Goal: Task Accomplishment & Management: Manage account settings

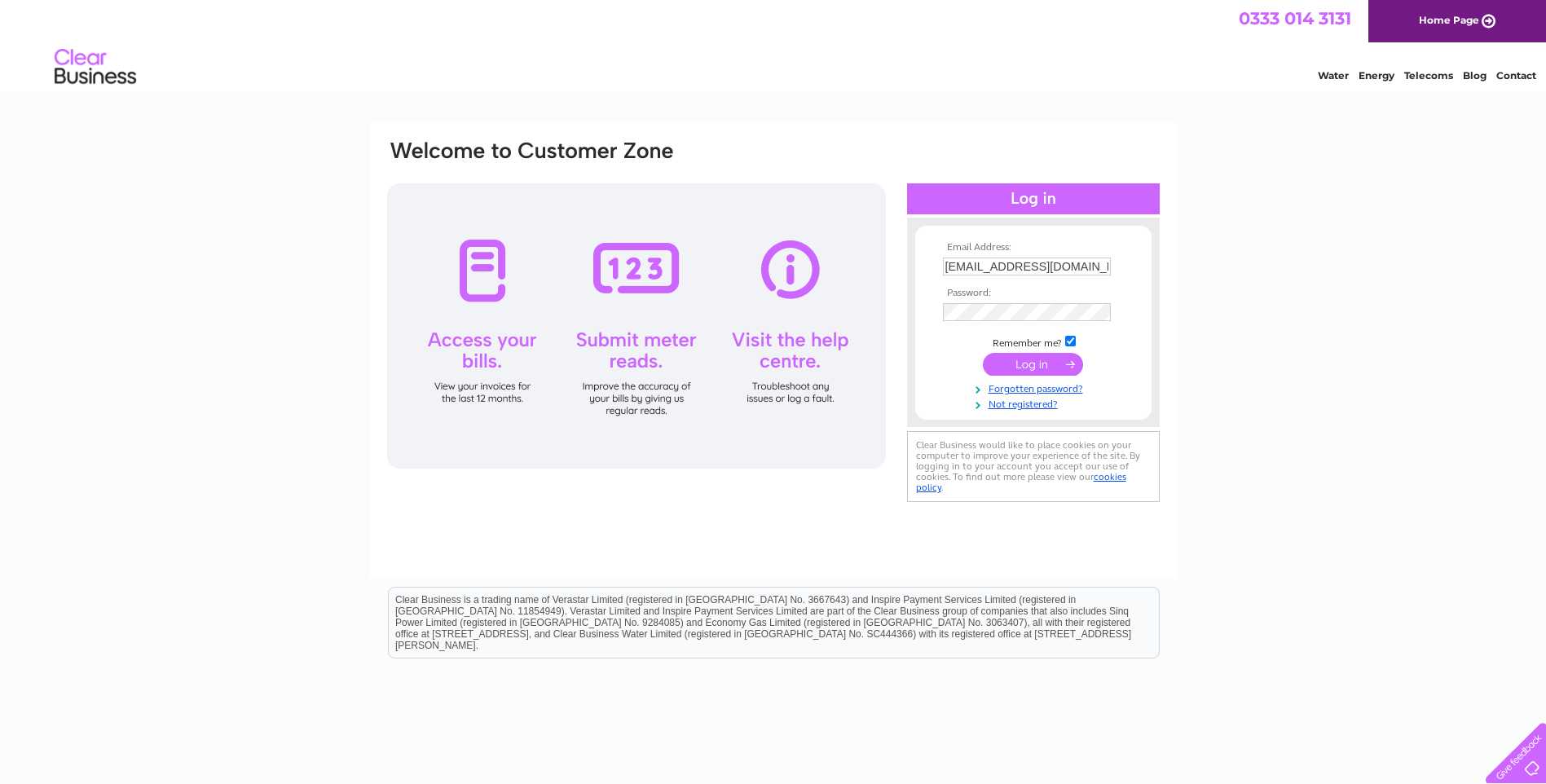
click at [1011, 359] on input "submit" at bounding box center [1033, 364] width 100 height 23
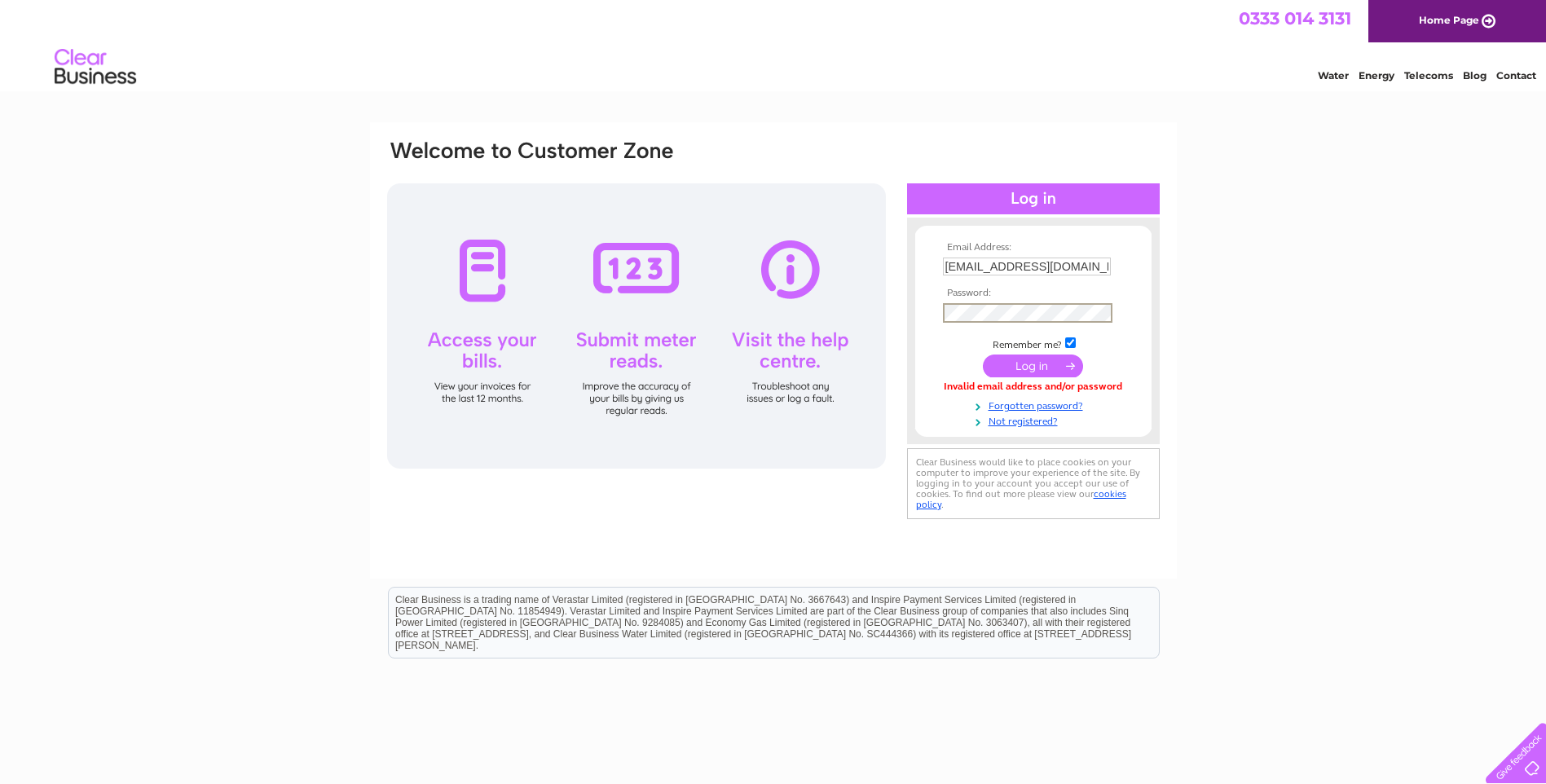
click at [1018, 365] on input "submit" at bounding box center [1033, 365] width 100 height 23
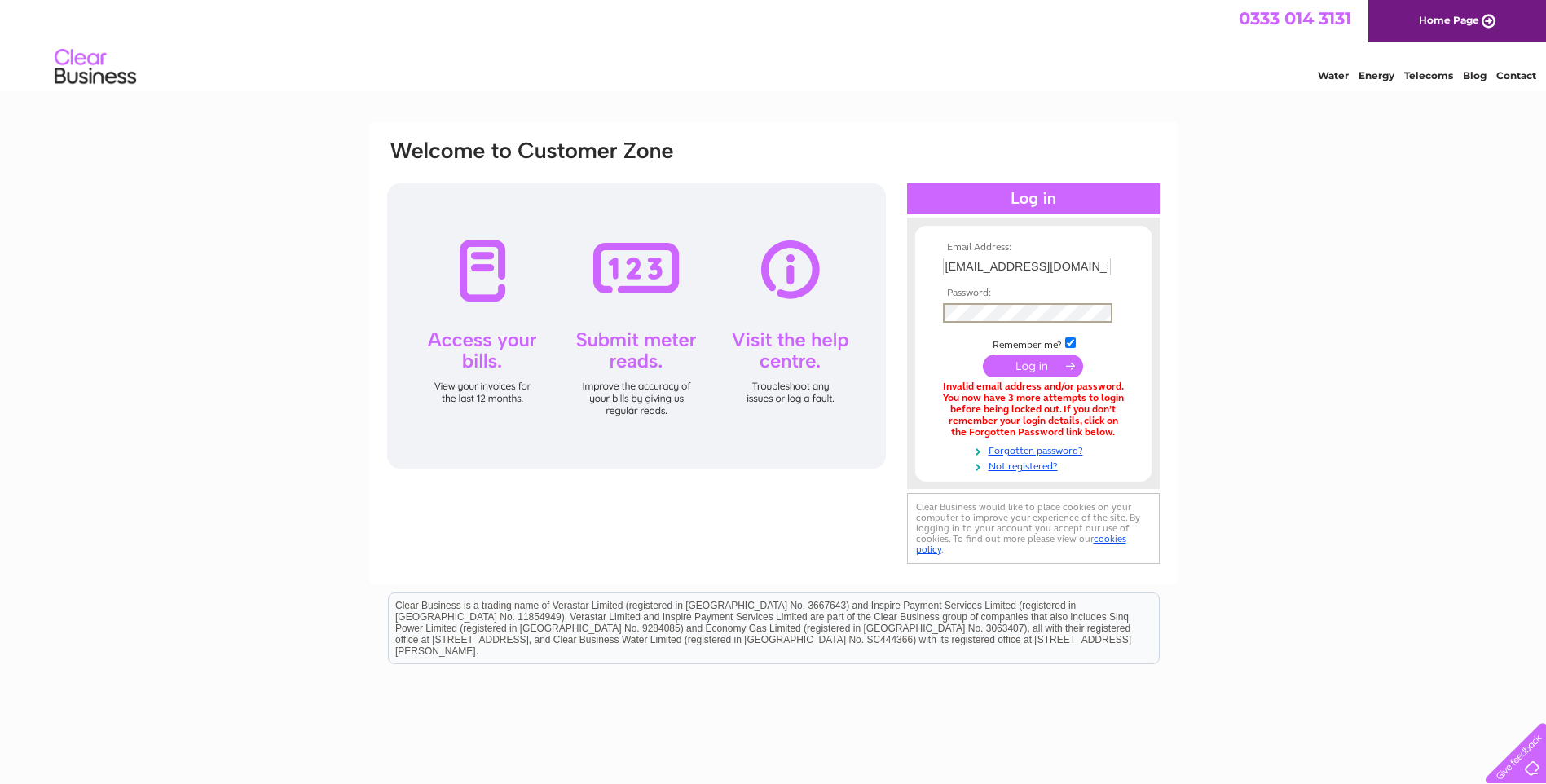
click at [1028, 369] on input "submit" at bounding box center [1033, 365] width 100 height 23
click at [1048, 365] on input "submit" at bounding box center [1033, 364] width 100 height 23
click at [987, 262] on input "[EMAIL_ADDRESS][DOMAIN_NAME]" at bounding box center [1027, 266] width 168 height 18
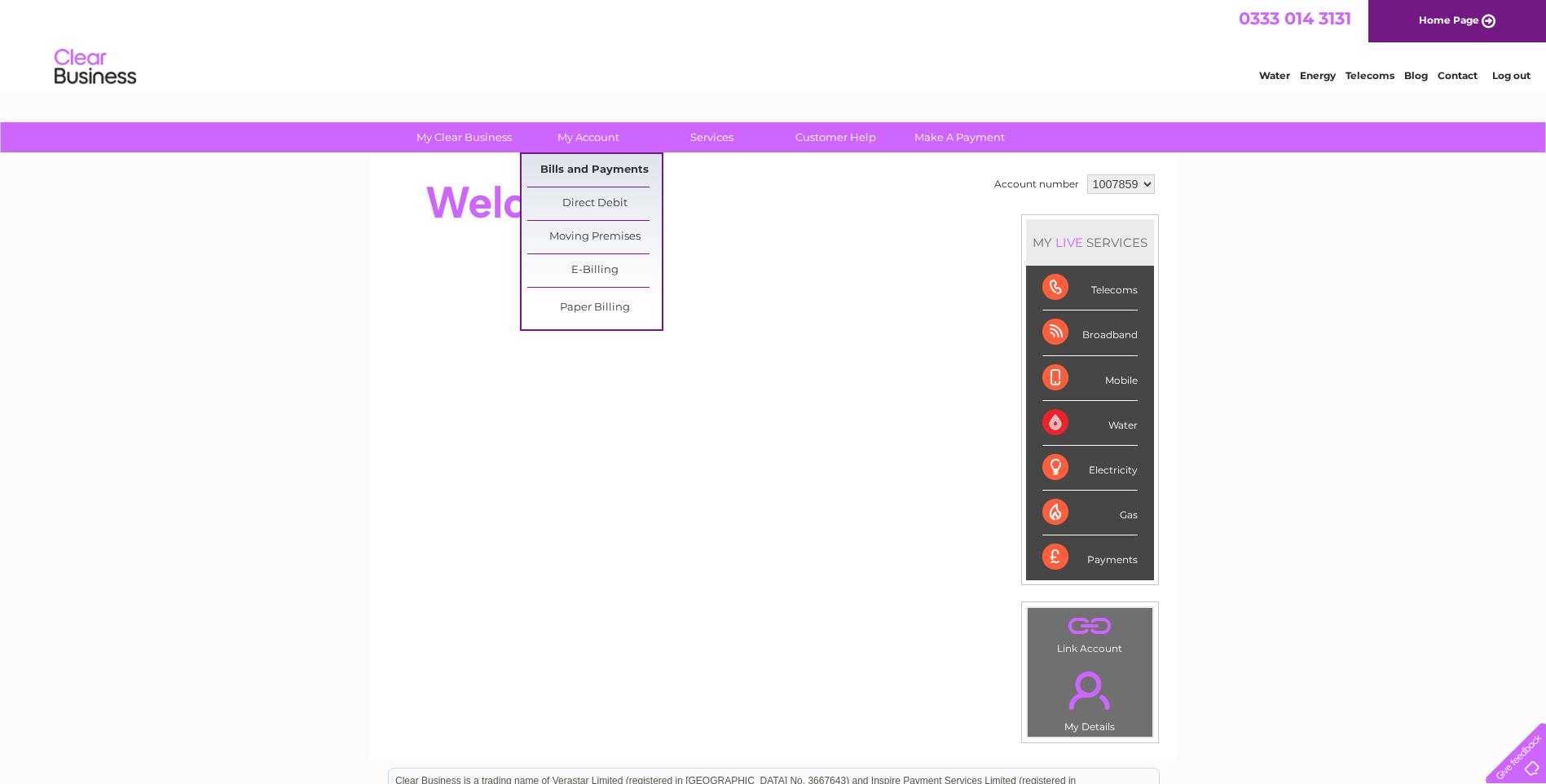
click at [566, 168] on link "Bills and Payments" at bounding box center [594, 170] width 135 height 33
click at [569, 171] on link "Bills and Payments" at bounding box center [594, 170] width 135 height 33
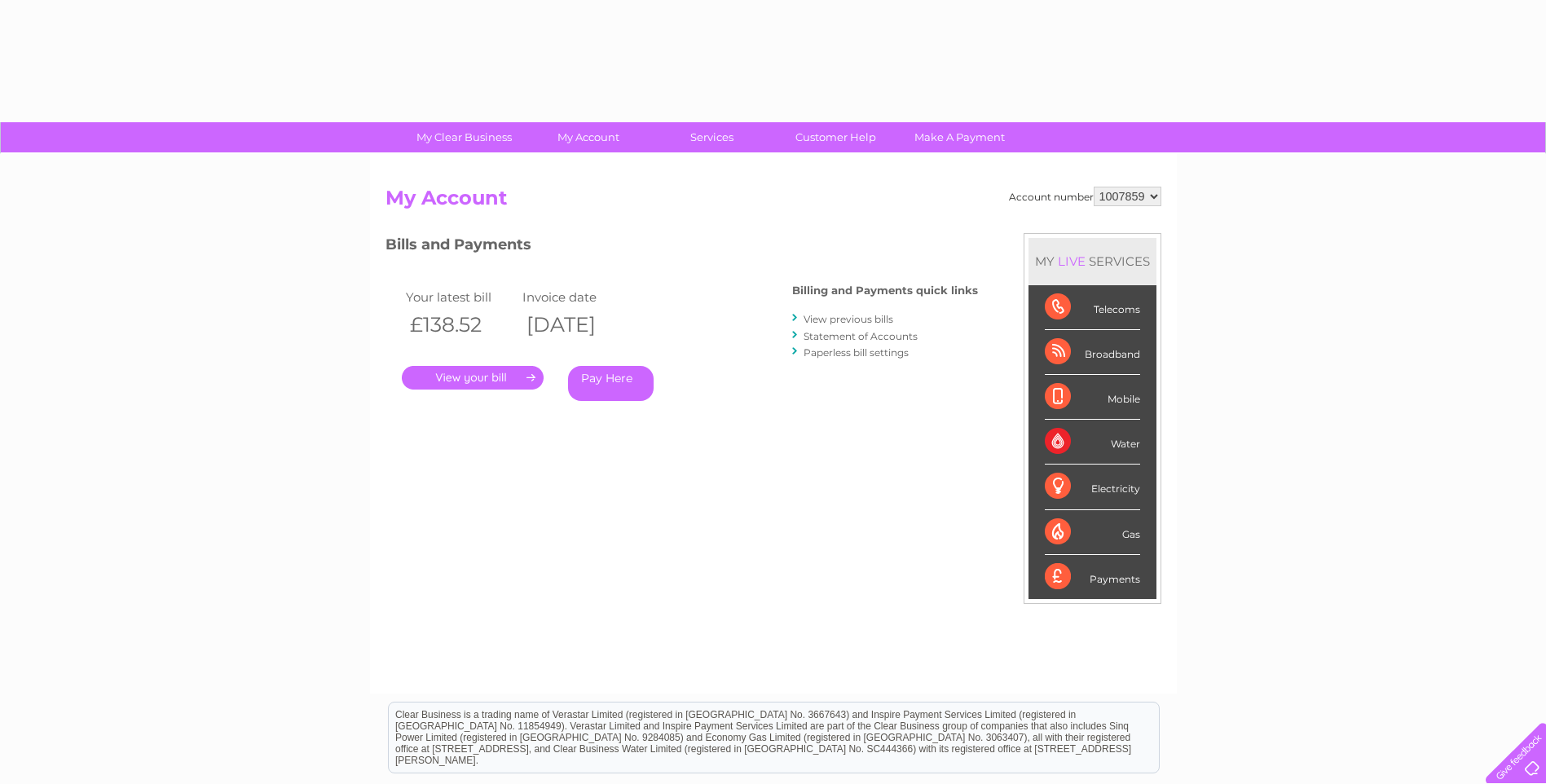
click at [499, 376] on link "." at bounding box center [472, 378] width 142 height 23
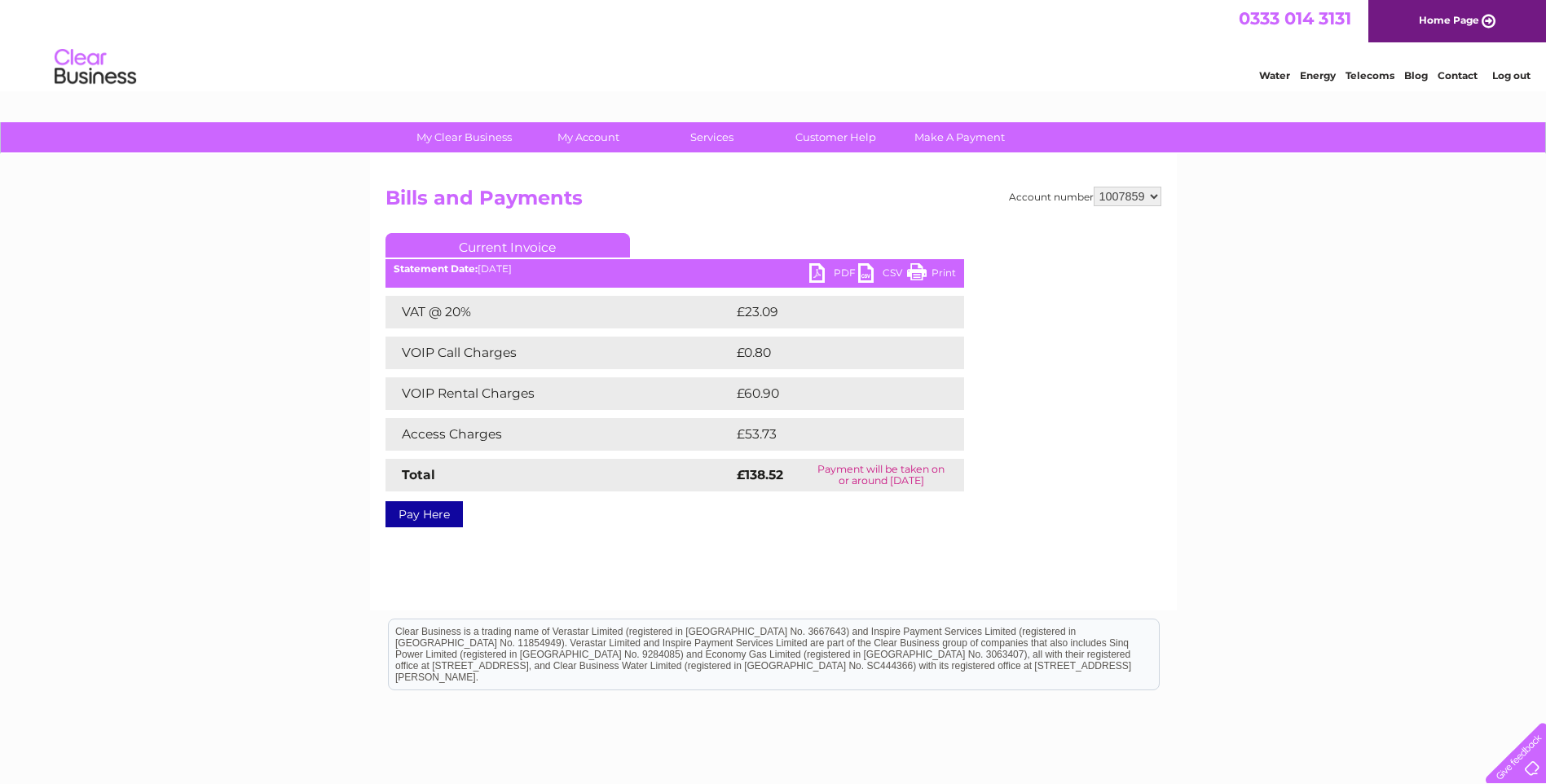
click at [922, 267] on link "Print" at bounding box center [931, 275] width 48 height 23
click at [1509, 76] on link "Log out" at bounding box center [1511, 75] width 38 height 13
